Goal: Information Seeking & Learning: Find contact information

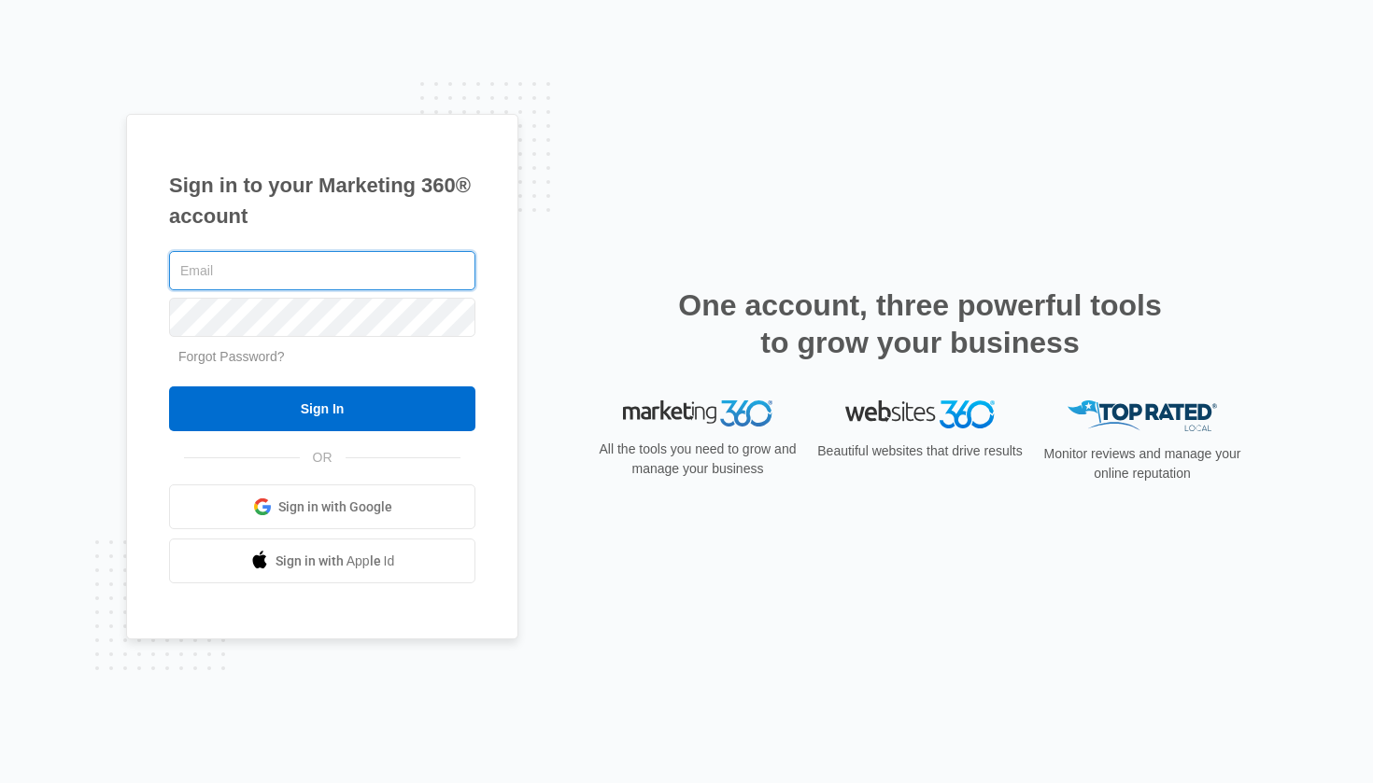
type input "[EMAIL_ADDRESS][DOMAIN_NAME]"
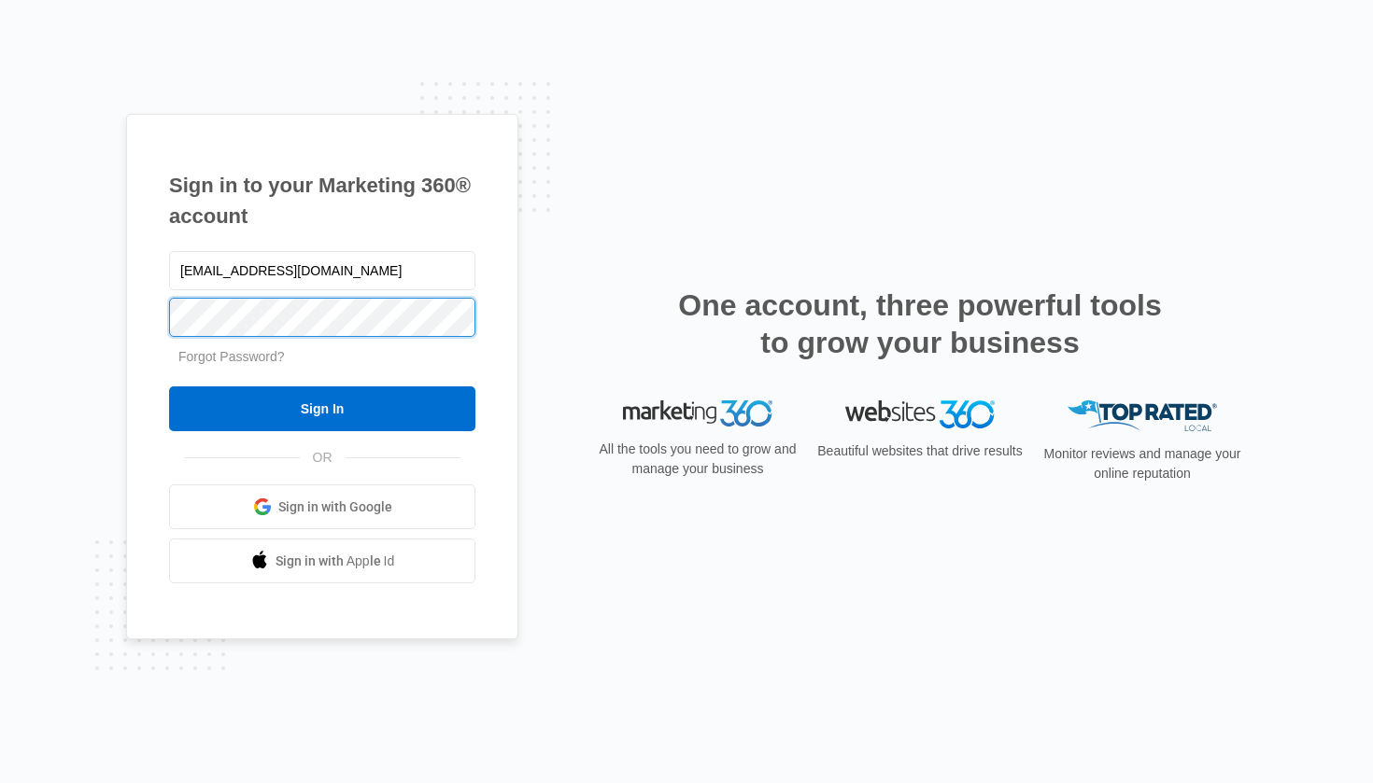
click at [322, 409] on input "Sign In" at bounding box center [322, 409] width 306 height 45
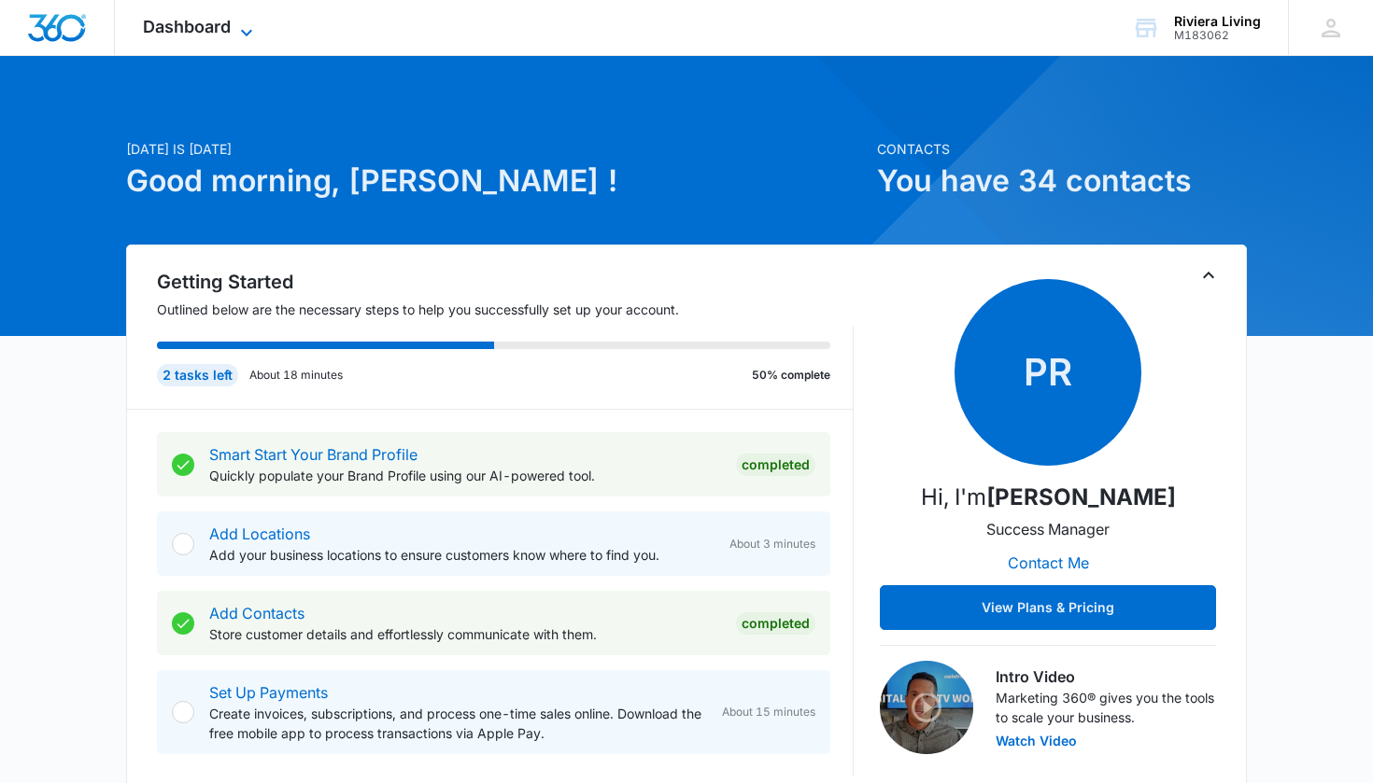
click at [231, 32] on span "Dashboard" at bounding box center [187, 27] width 88 height 20
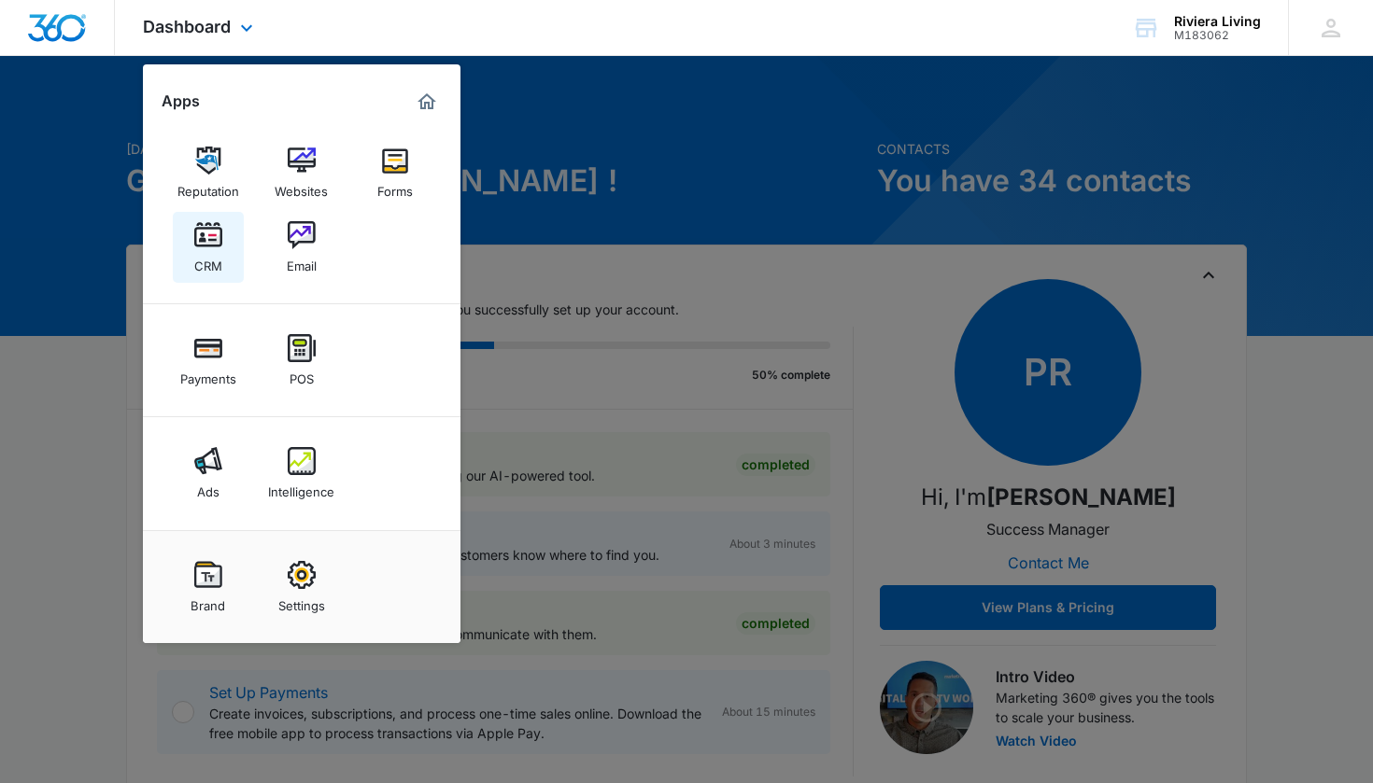
click at [201, 239] on img at bounding box center [208, 235] width 28 height 28
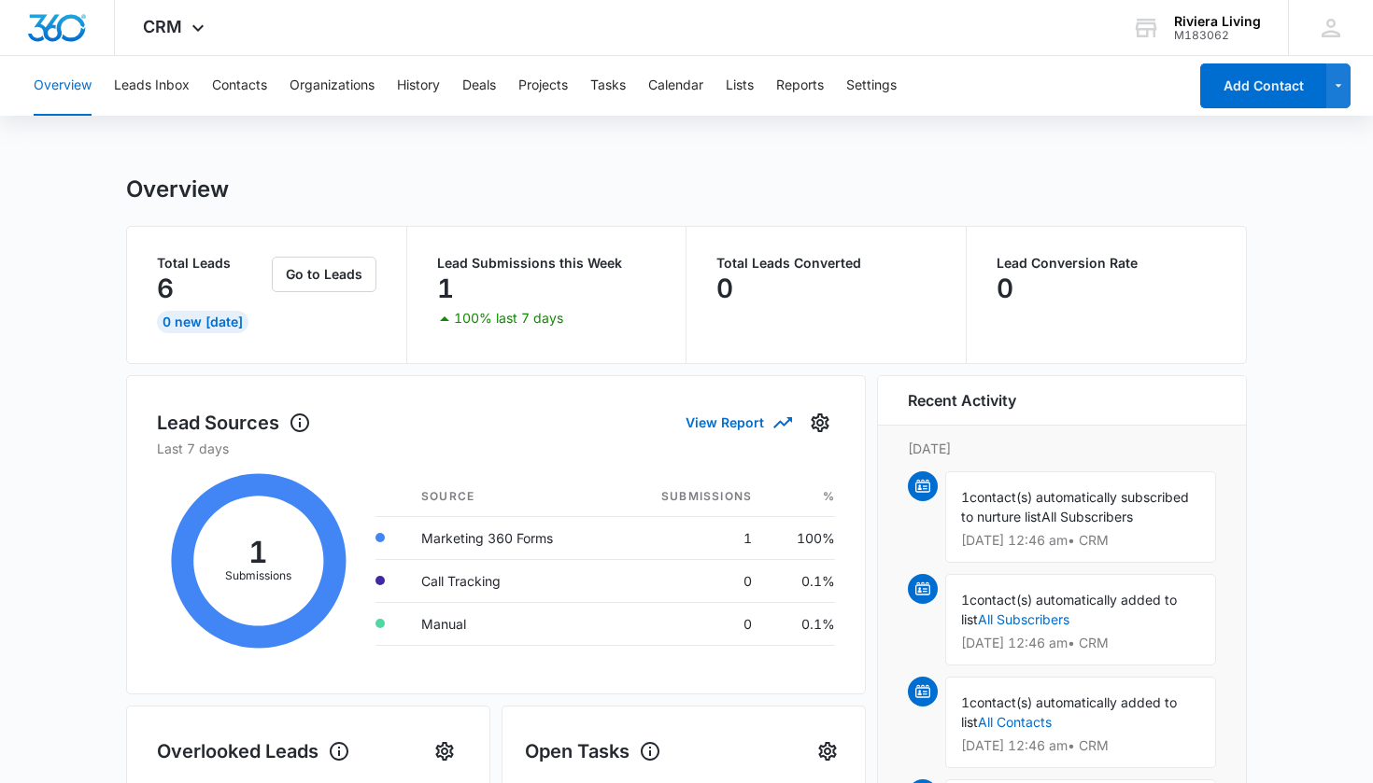
click at [190, 96] on div "Overview Leads Inbox Contacts Organizations History Deals Projects Tasks Calend…" at bounding box center [604, 86] width 1164 height 60
click at [169, 81] on button "Leads Inbox" at bounding box center [152, 86] width 76 height 60
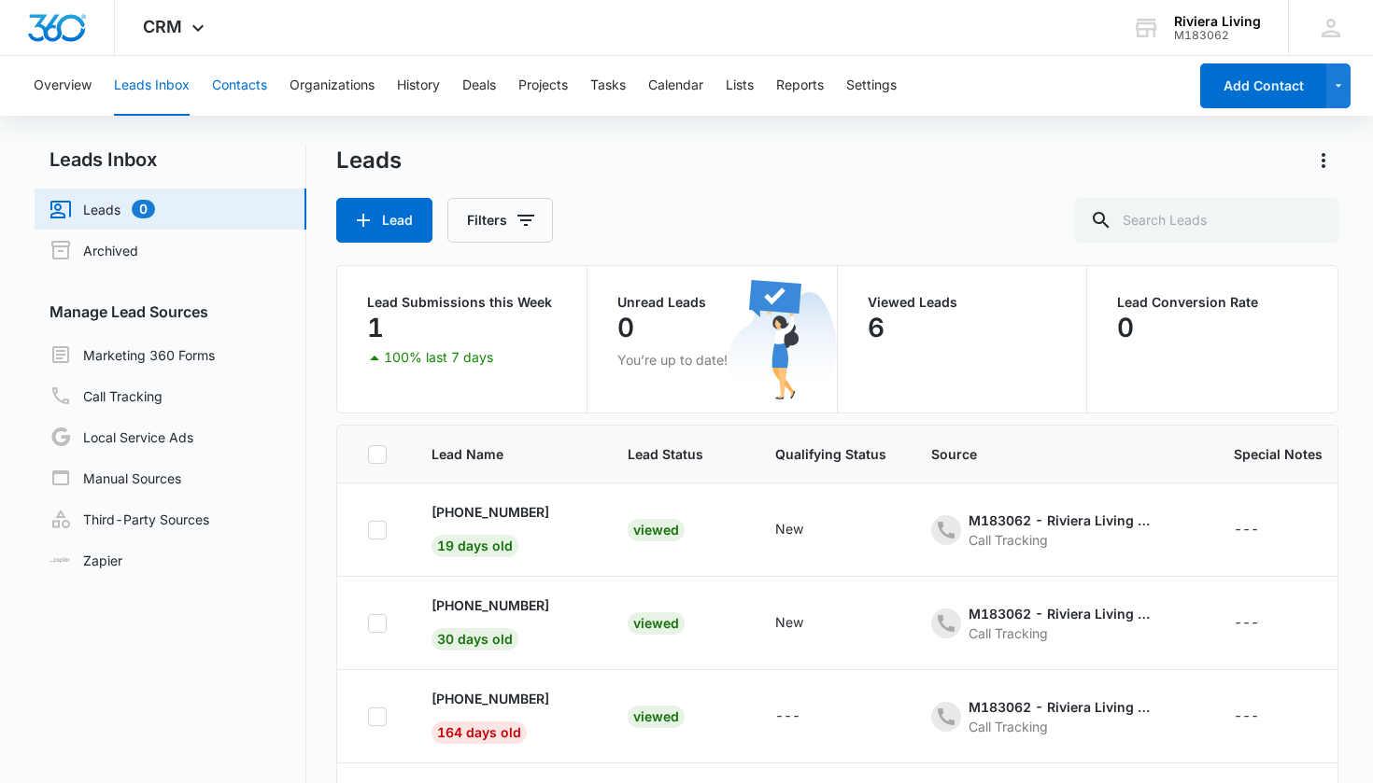
click at [256, 87] on button "Contacts" at bounding box center [239, 86] width 55 height 60
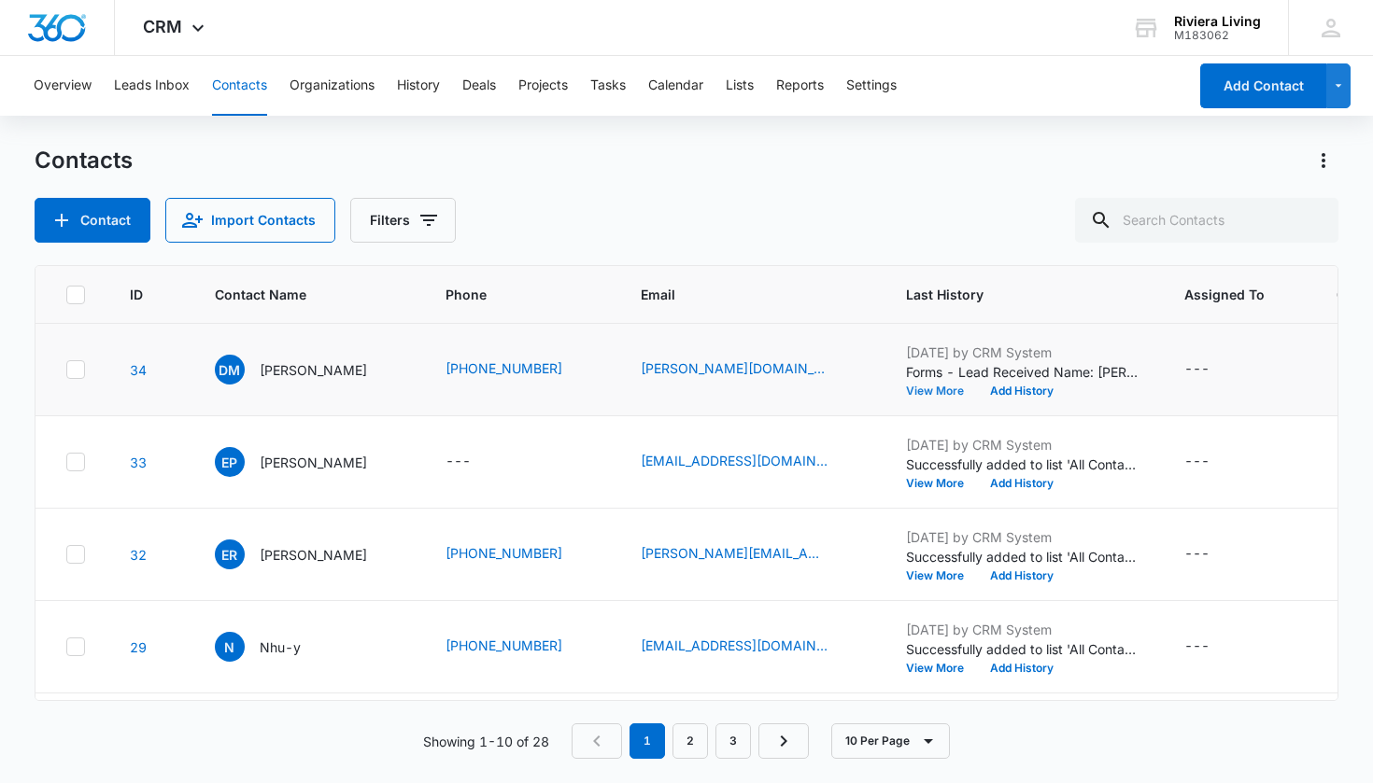
click at [910, 391] on button "View More" at bounding box center [941, 391] width 71 height 11
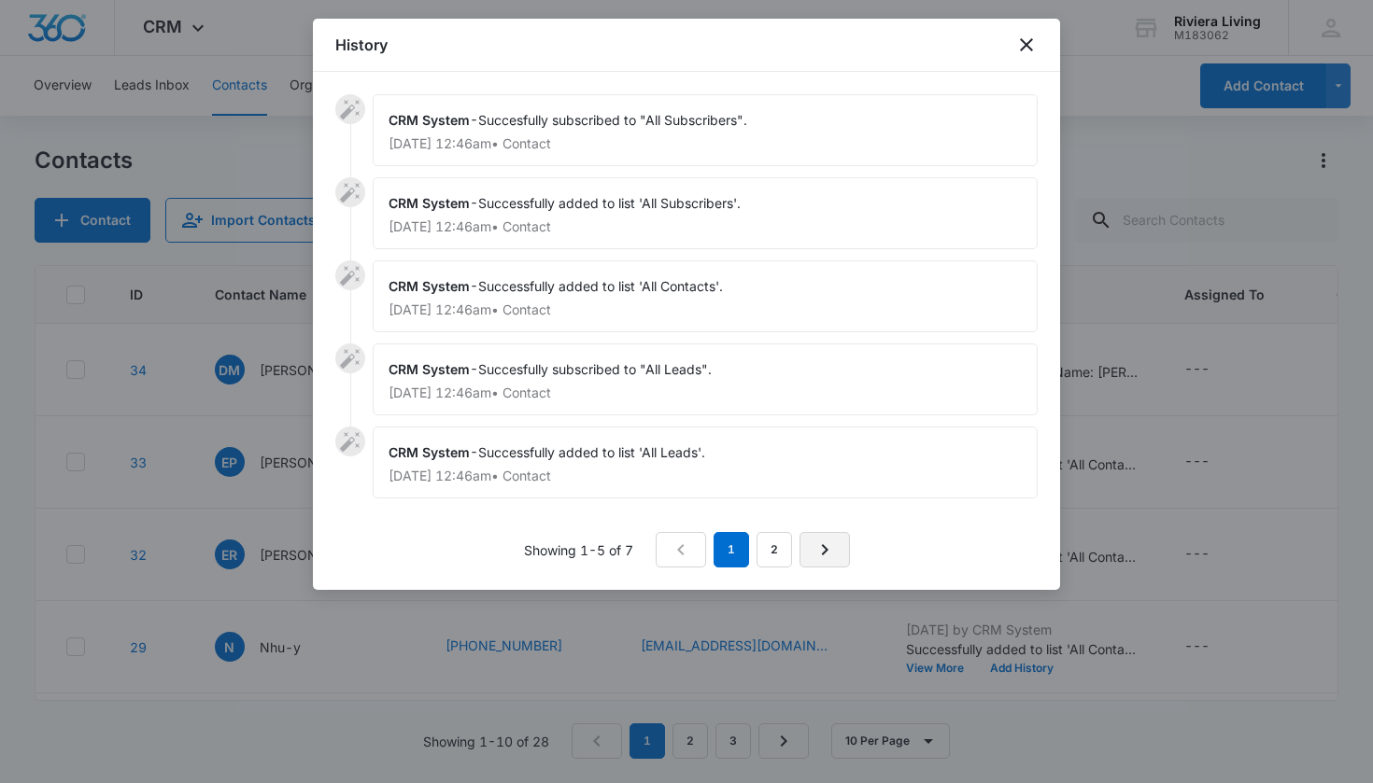
click at [810, 539] on link "Next Page" at bounding box center [824, 549] width 50 height 35
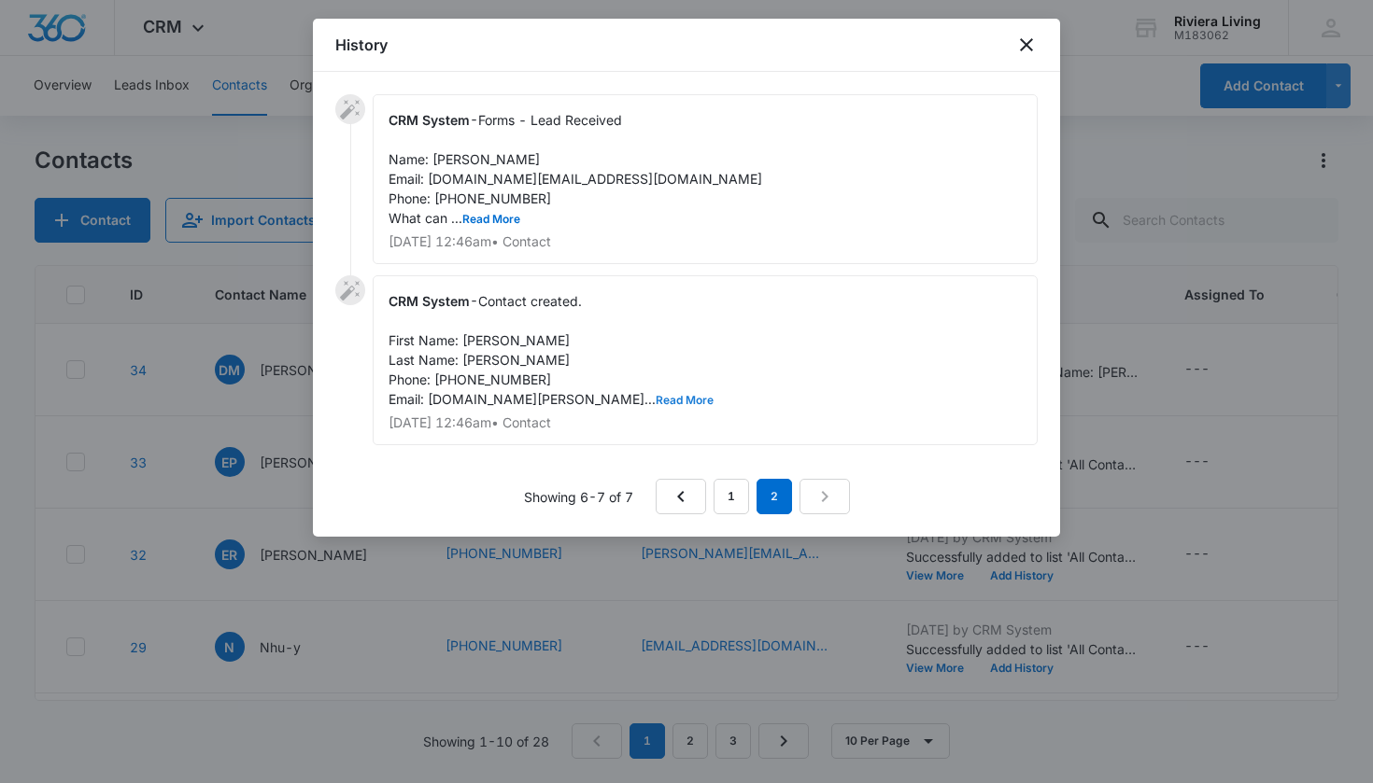
click at [655, 401] on button "Read More" at bounding box center [684, 400] width 58 height 11
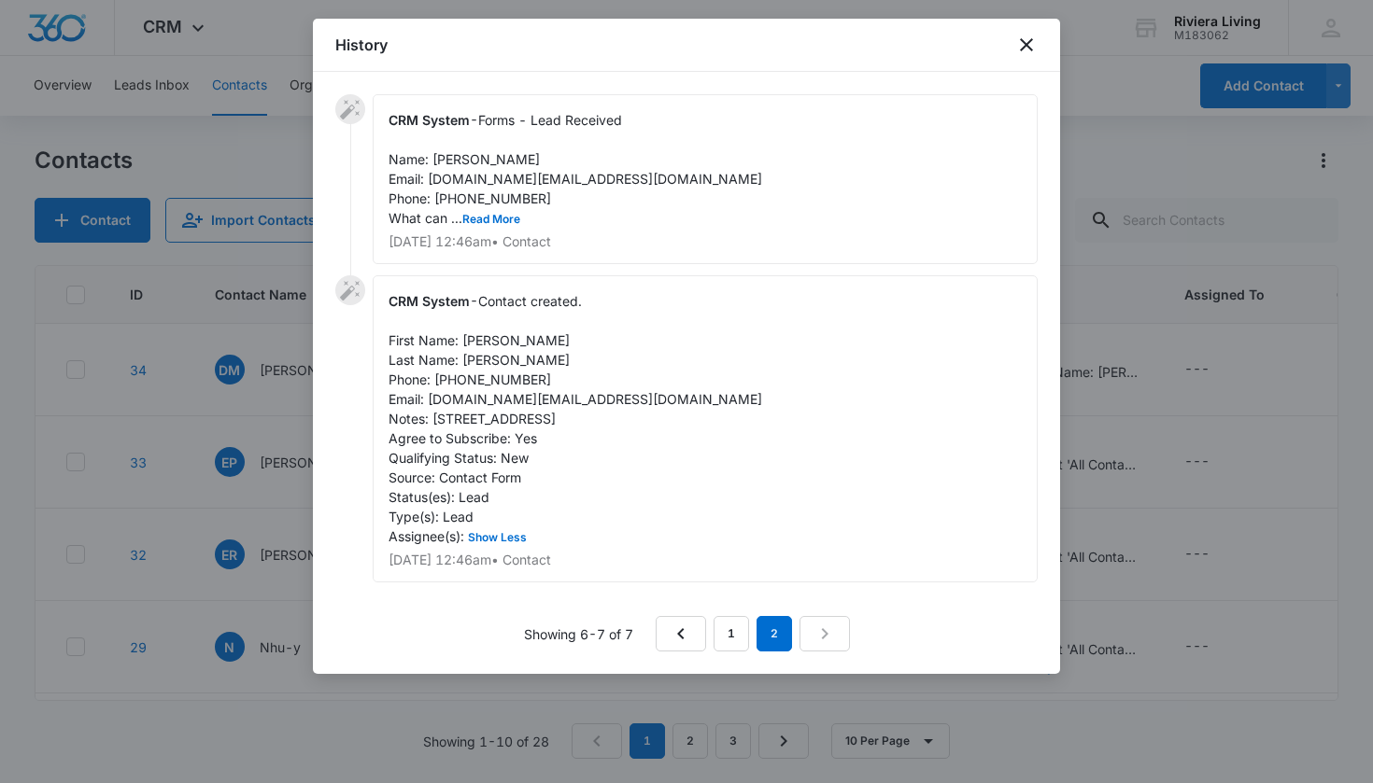
click at [825, 627] on nav "1 2" at bounding box center [752, 633] width 194 height 35
drag, startPoint x: 430, startPoint y: 401, endPoint x: 590, endPoint y: 415, distance: 161.3
click at [590, 415] on div "CRM System - Contact created. First Name: Diana Last Name: Mcknight Phone: 4439…" at bounding box center [705, 428] width 665 height 307
copy span "diana.legal@yahoo.com Notes: 1903 Trafalgar Drive"
click at [677, 419] on div "CRM System - Contact created. First Name: Diana Last Name: Mcknight Phone: 4439…" at bounding box center [705, 428] width 665 height 307
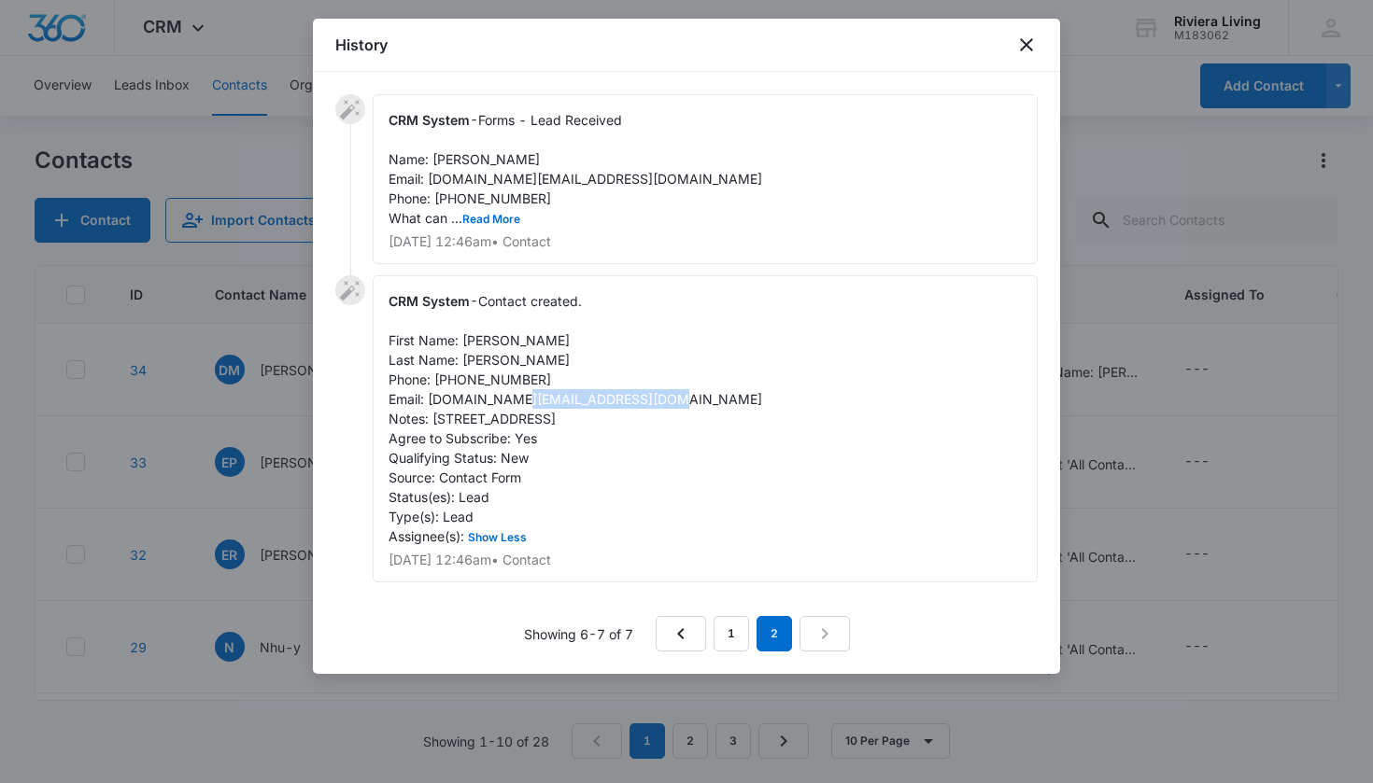
drag, startPoint x: 433, startPoint y: 420, endPoint x: 612, endPoint y: 415, distance: 178.4
click at [612, 415] on div "CRM System - Contact created. First Name: Diana Last Name: Mcknight Phone: 4439…" at bounding box center [705, 428] width 665 height 307
copy span "1903 Trafalgar Drive"
click at [1033, 40] on icon "close" at bounding box center [1026, 45] width 22 height 22
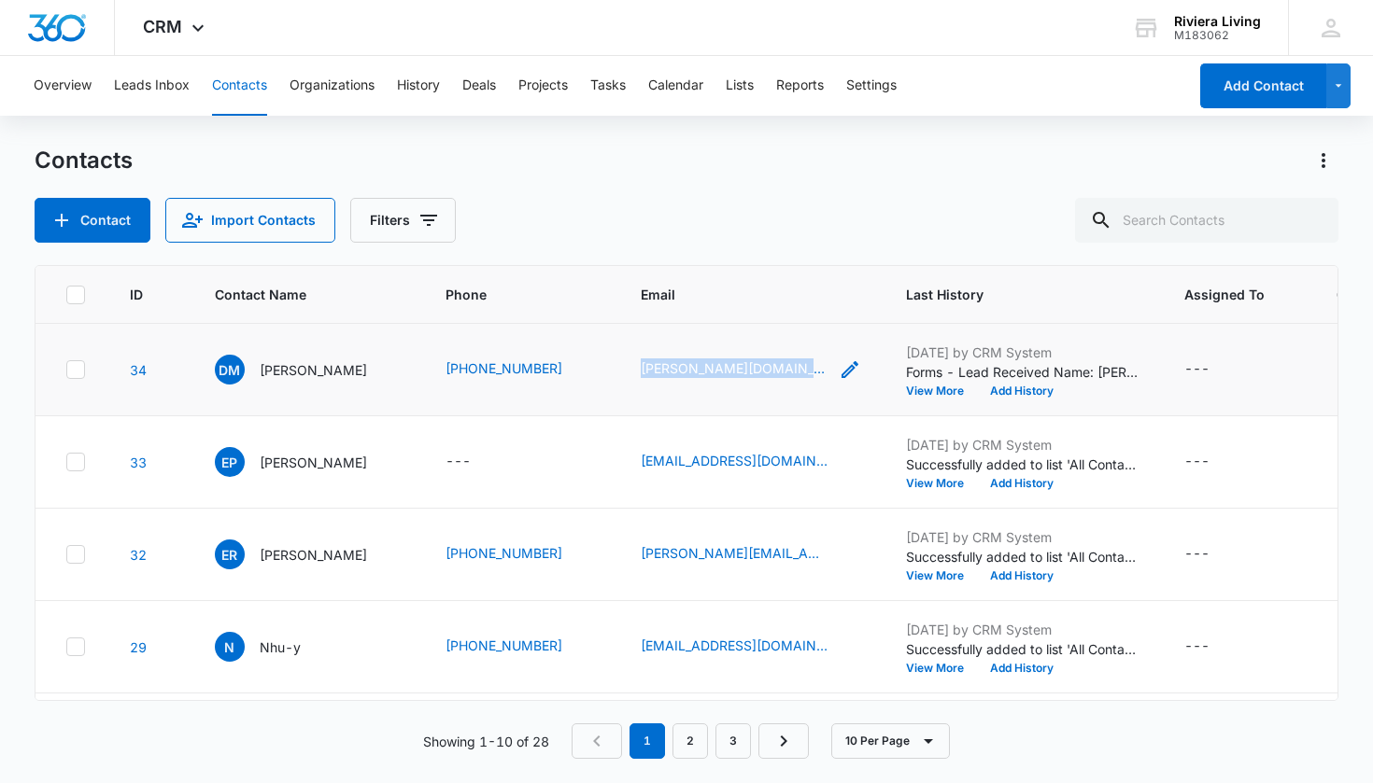
drag, startPoint x: 621, startPoint y: 371, endPoint x: 796, endPoint y: 369, distance: 174.6
click at [796, 369] on td "diana.legal@yahoo.com" at bounding box center [750, 370] width 265 height 92
copy link "diana.legal@yahoo.com"
click at [935, 387] on button "View More" at bounding box center [941, 391] width 71 height 11
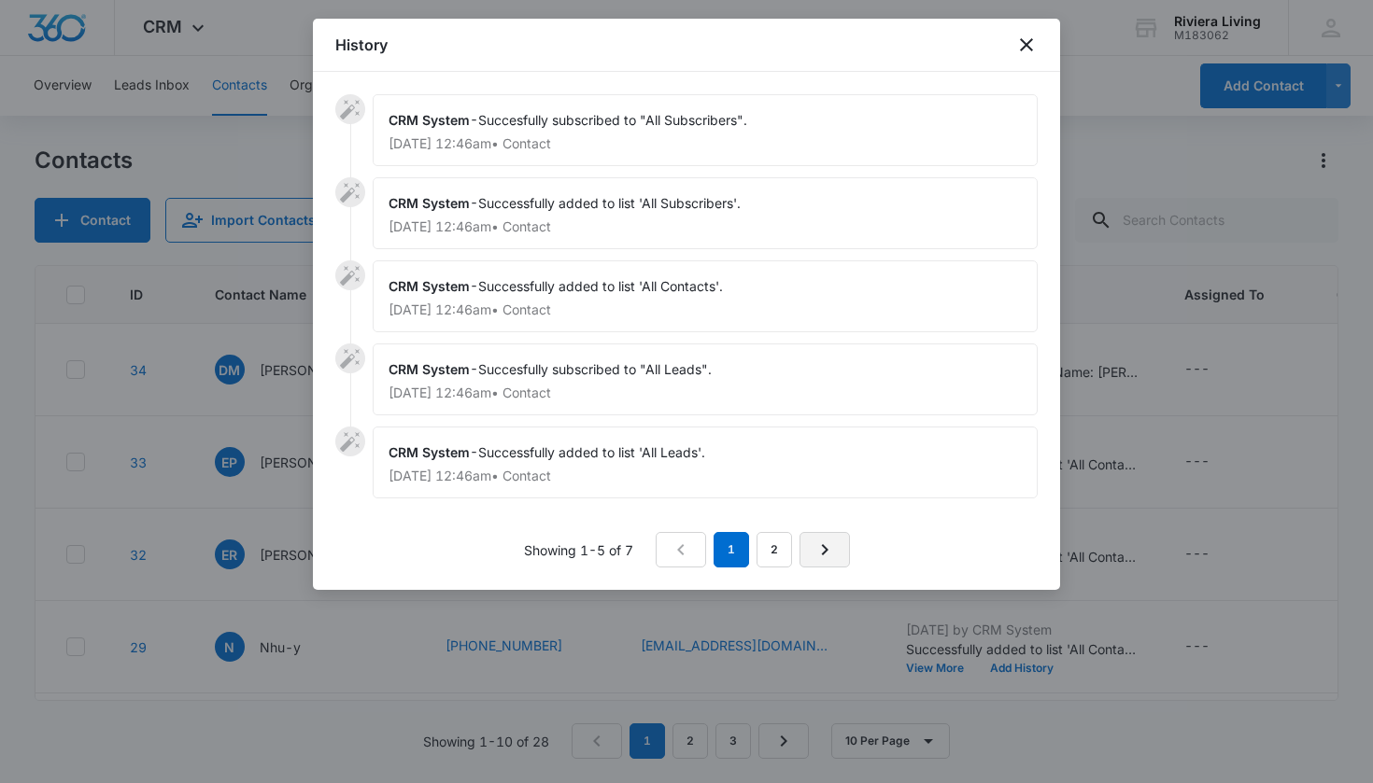
click at [828, 556] on icon "Next Page" at bounding box center [824, 550] width 22 height 22
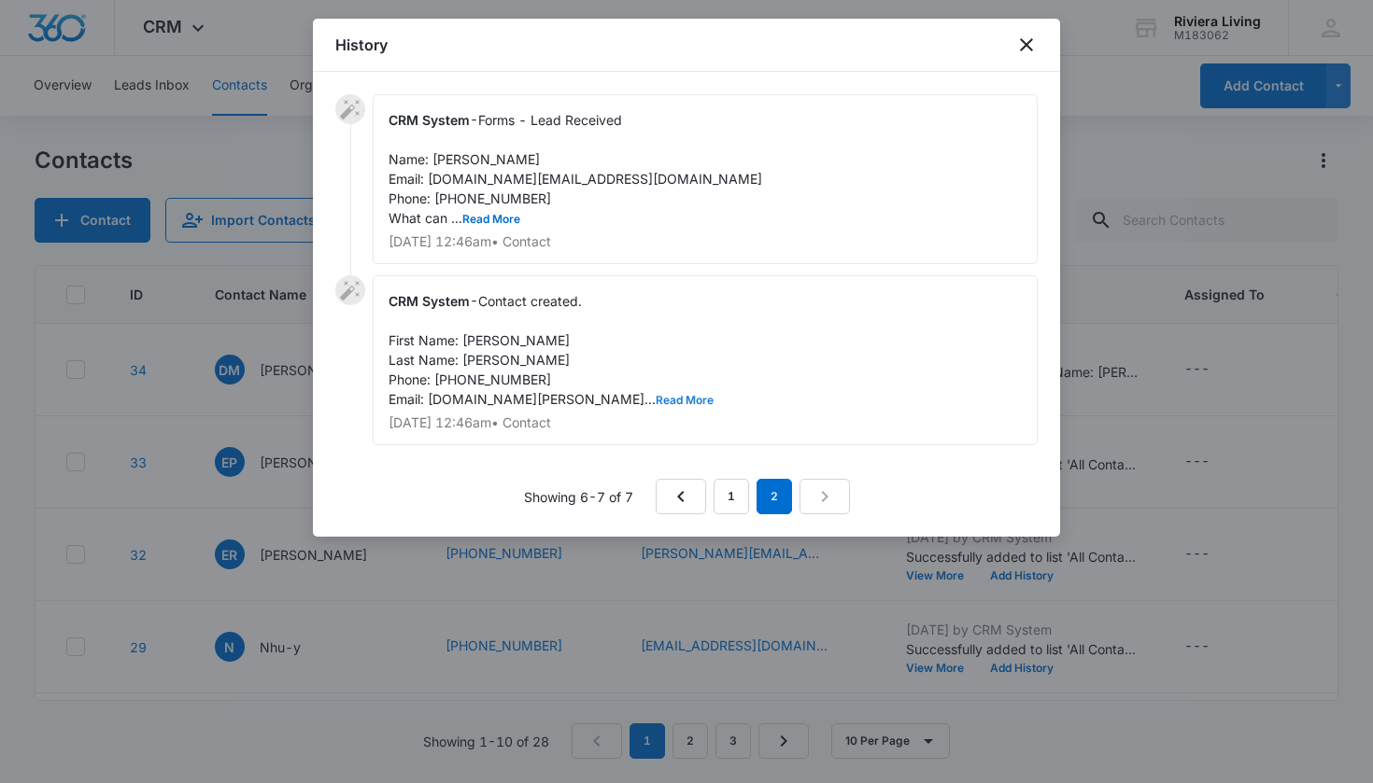
click at [655, 395] on button "Read More" at bounding box center [684, 400] width 58 height 11
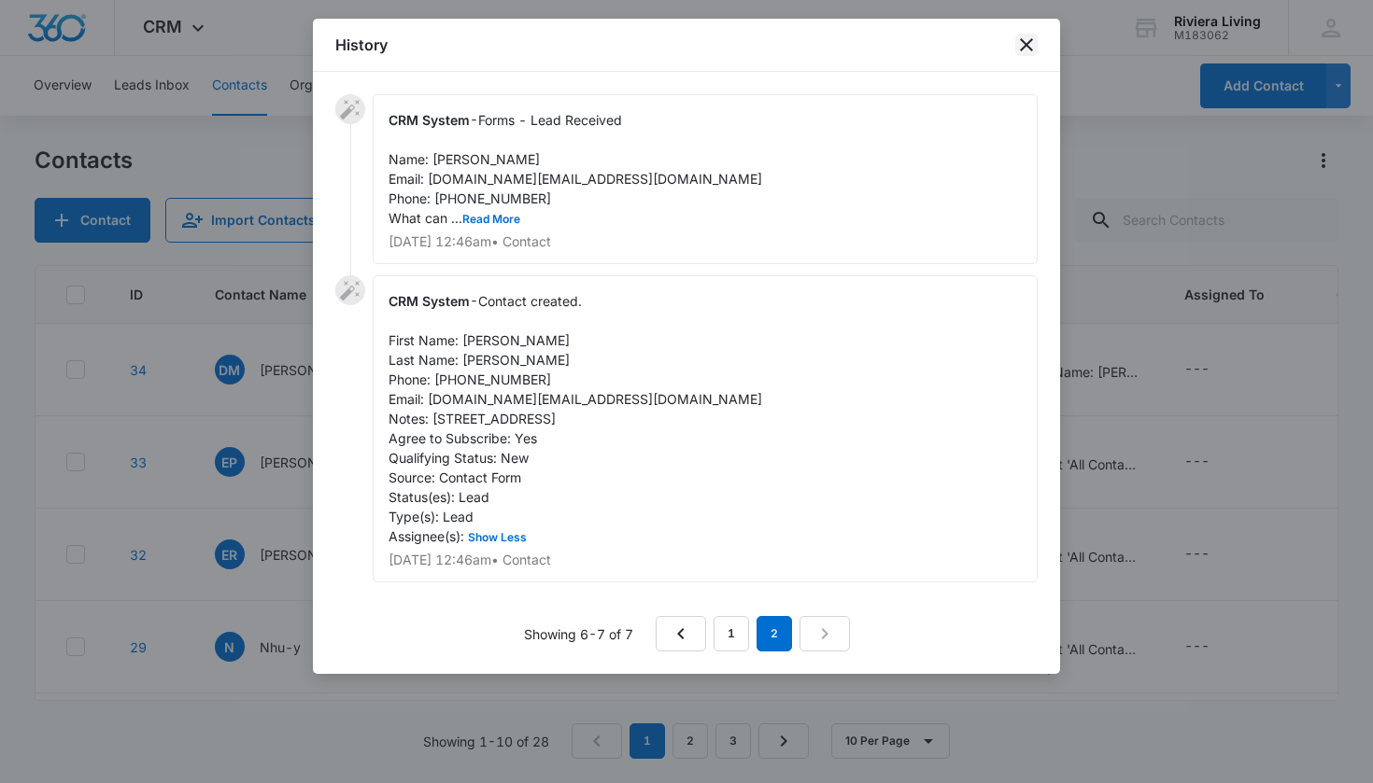
click at [1019, 41] on icon "close" at bounding box center [1026, 45] width 22 height 22
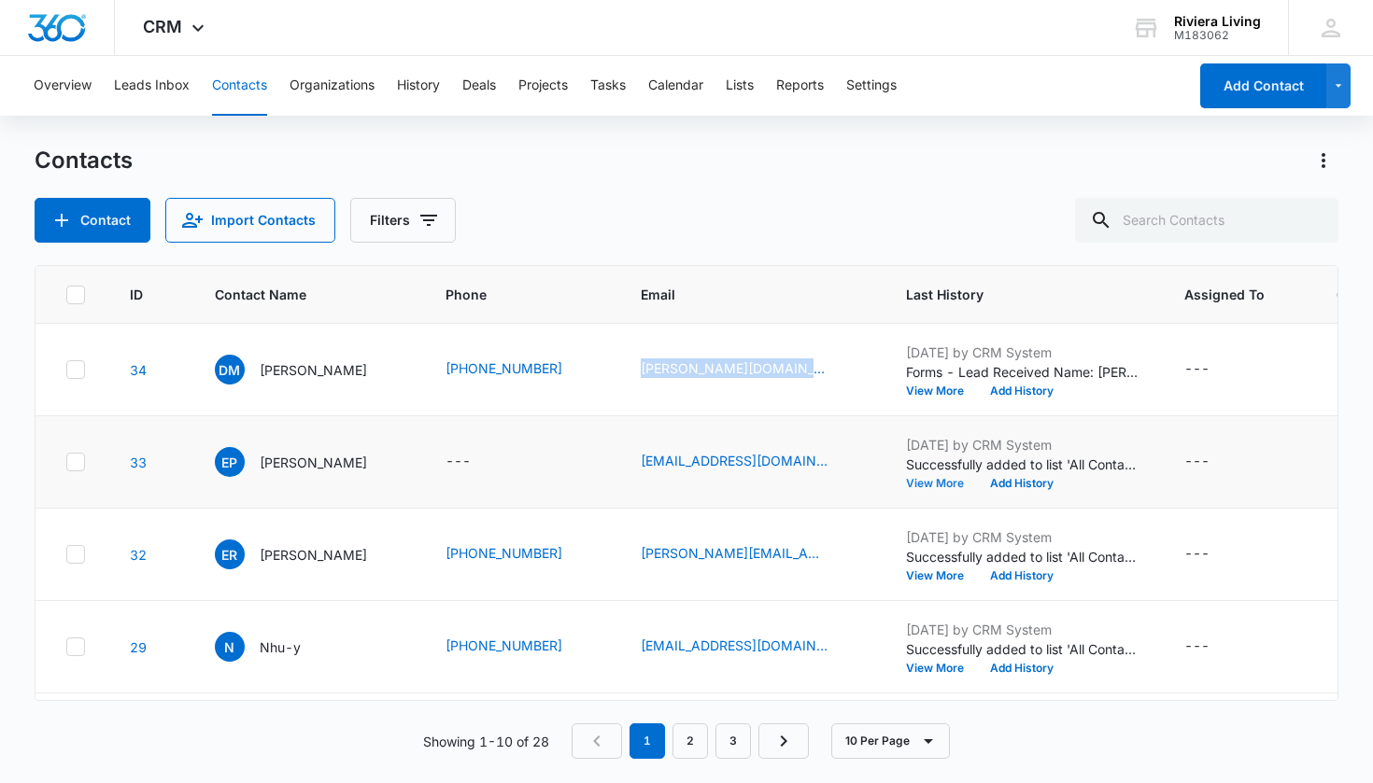
click at [939, 486] on button "View More" at bounding box center [941, 483] width 71 height 11
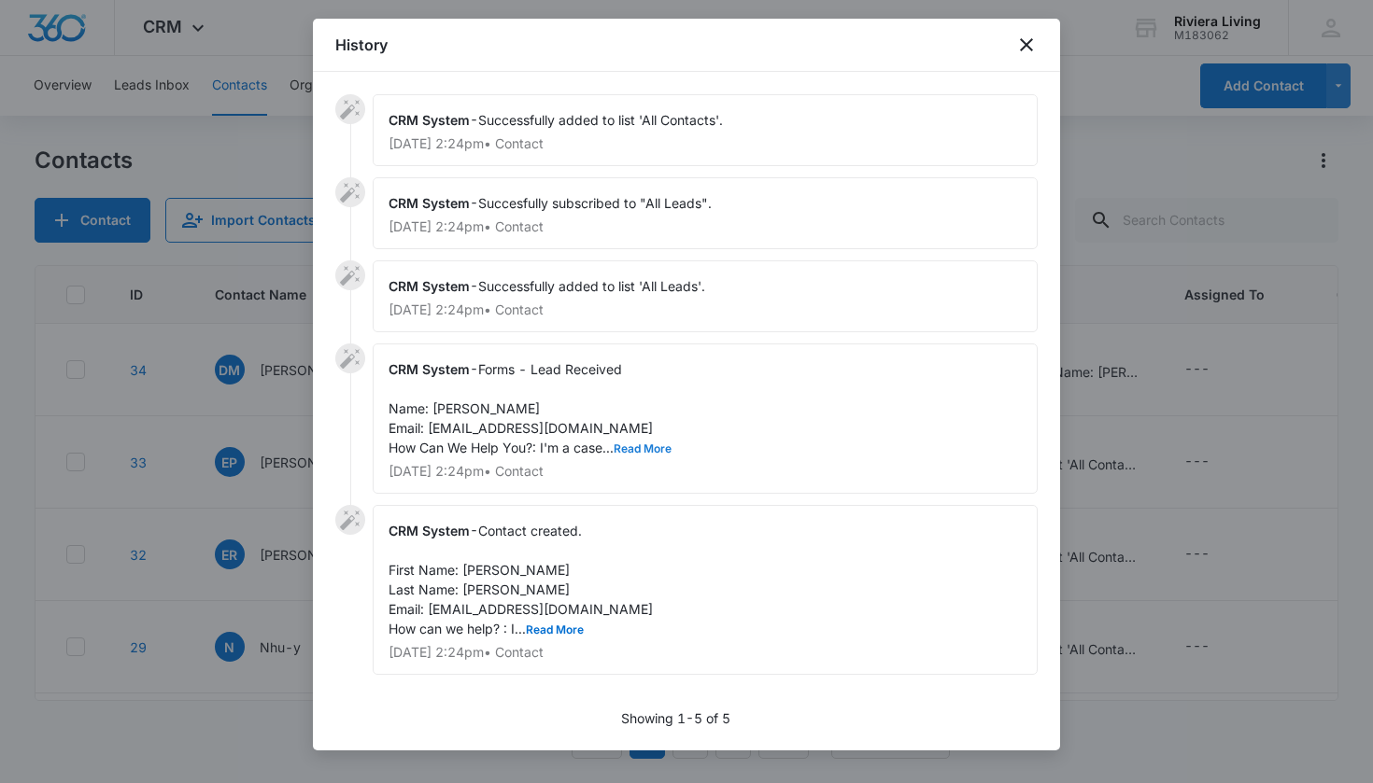
click at [643, 447] on button "Read More" at bounding box center [642, 449] width 58 height 11
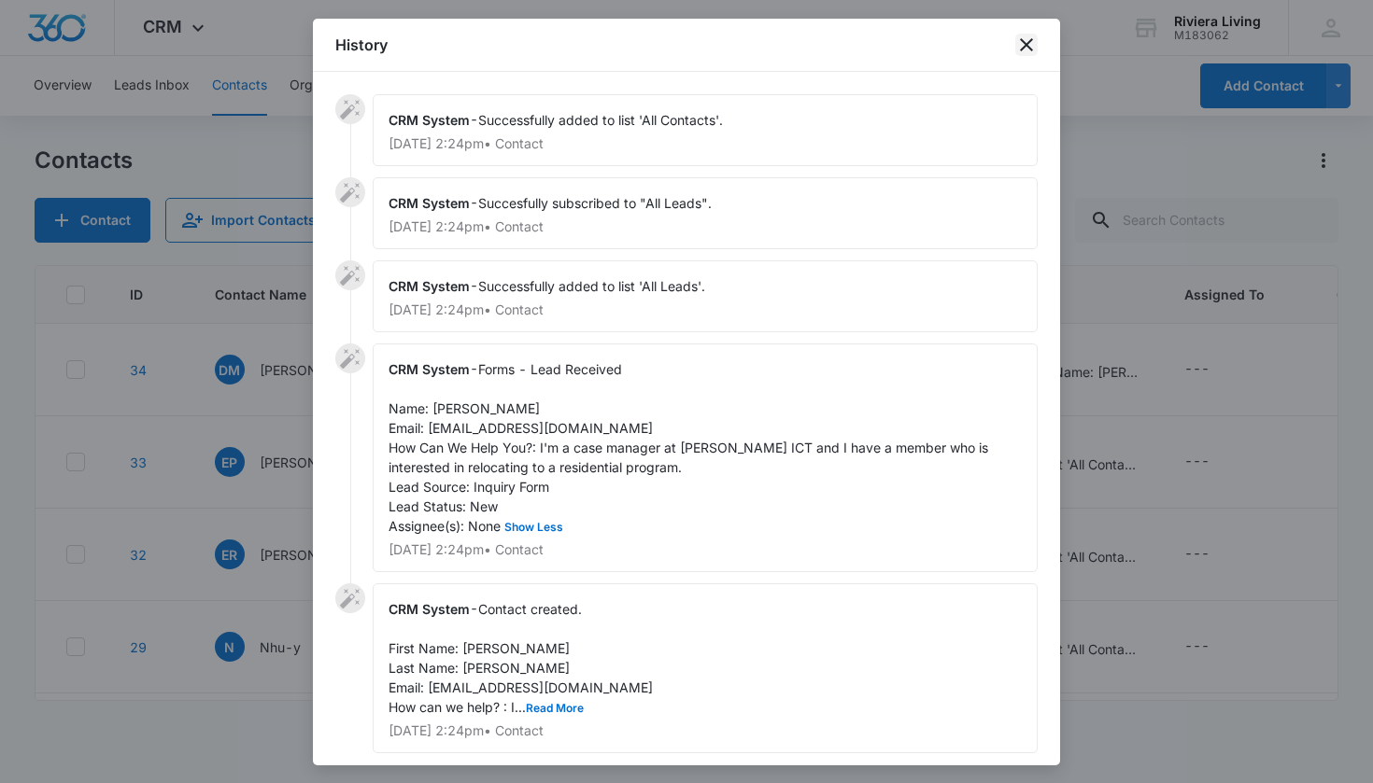
click at [1027, 45] on icon "close" at bounding box center [1026, 44] width 13 height 13
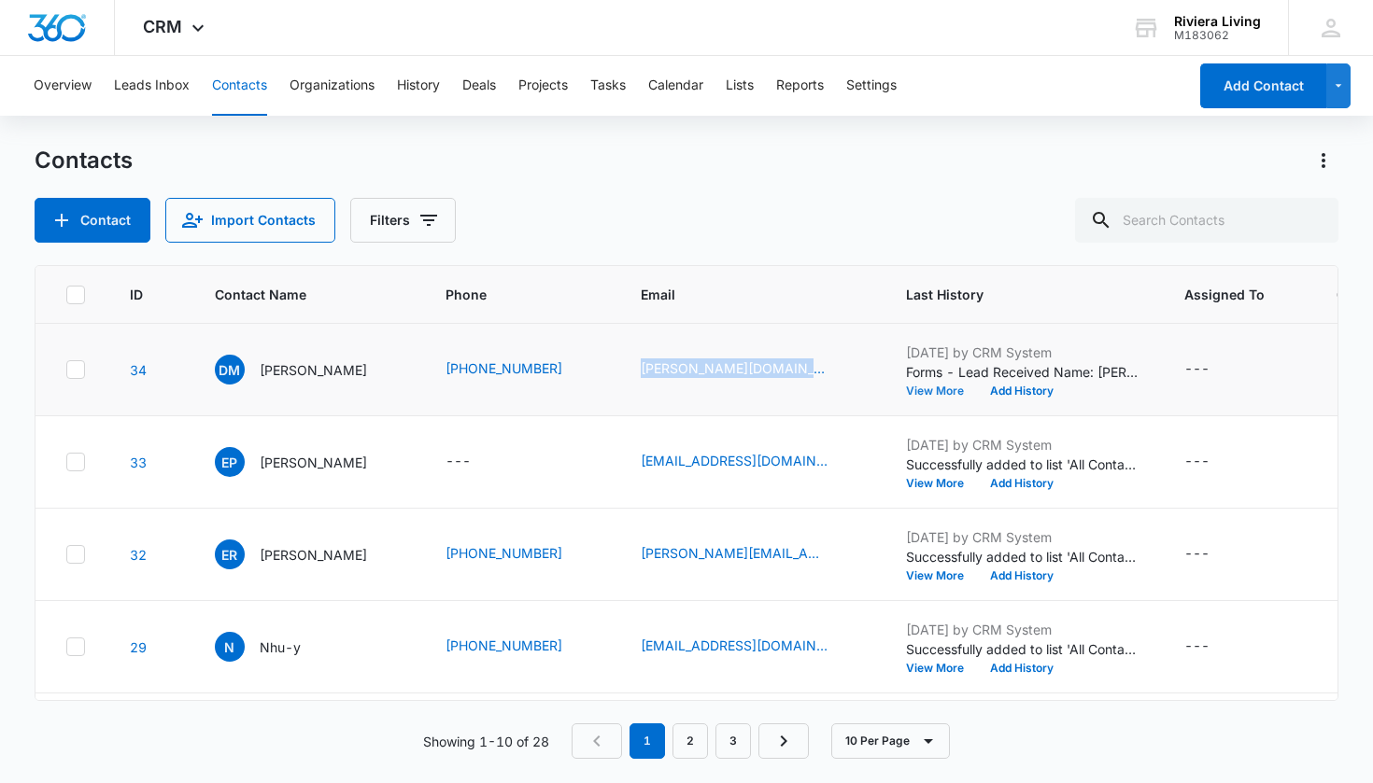
click at [916, 387] on button "View More" at bounding box center [941, 391] width 71 height 11
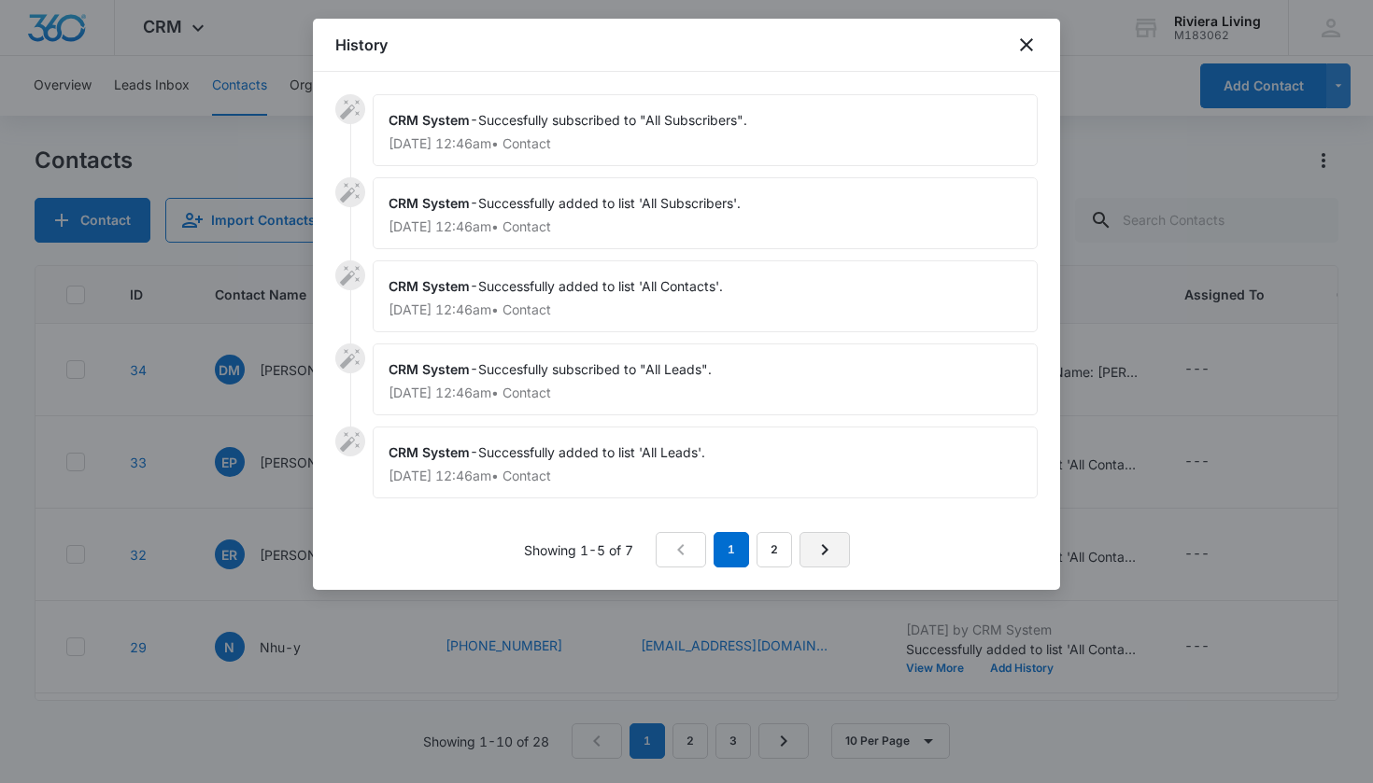
click at [819, 550] on icon "Next Page" at bounding box center [824, 550] width 22 height 22
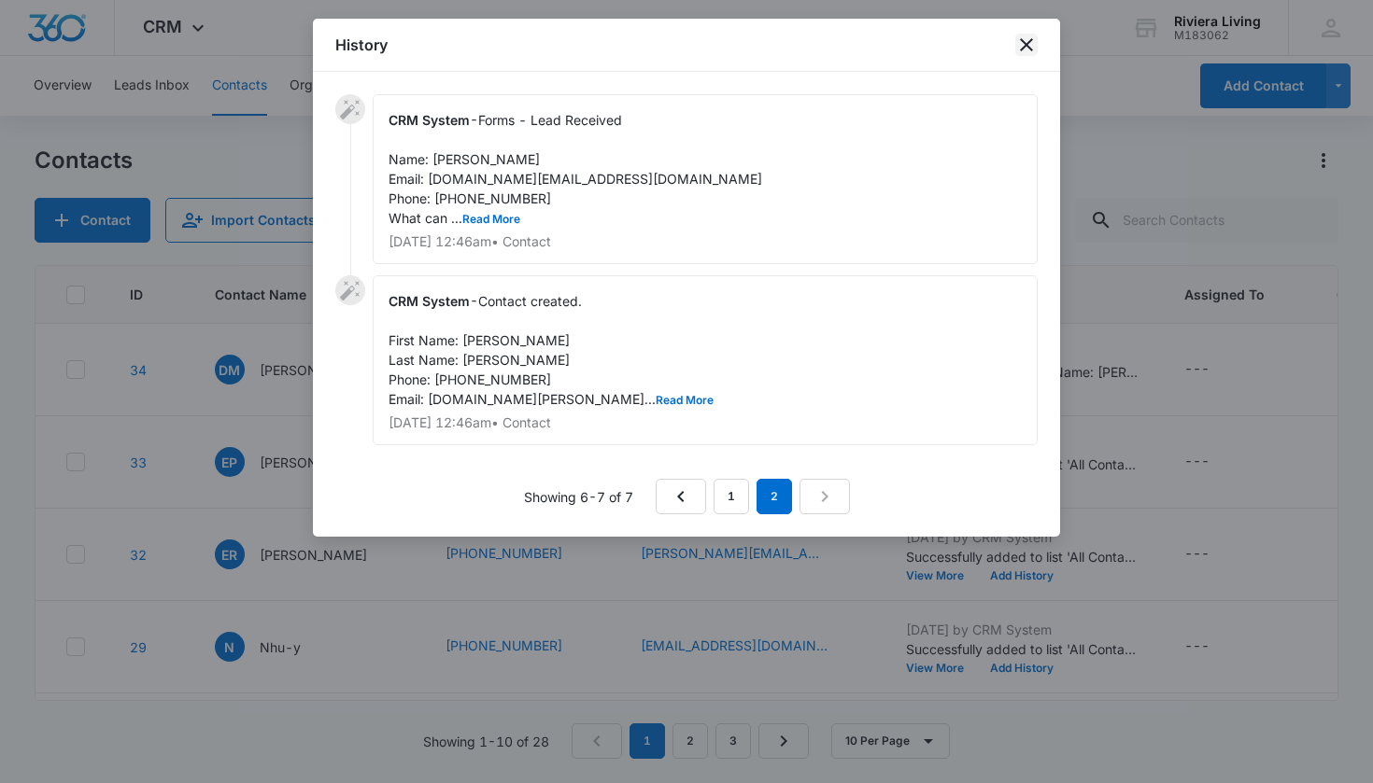
click at [1024, 43] on icon "close" at bounding box center [1026, 44] width 13 height 13
